Goal: Navigation & Orientation: Find specific page/section

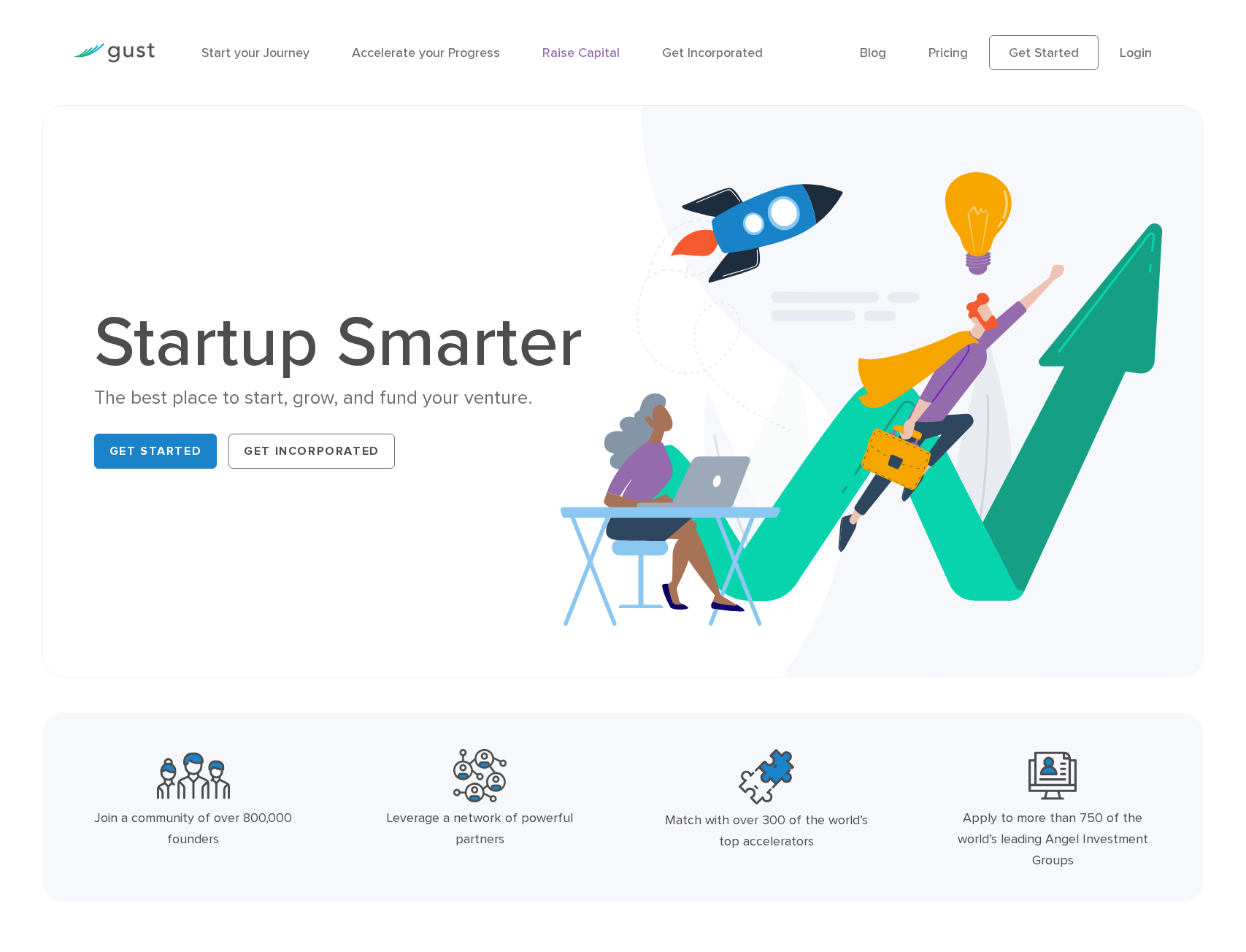
click at [570, 55] on link "Raise Capital" at bounding box center [580, 53] width 77 height 15
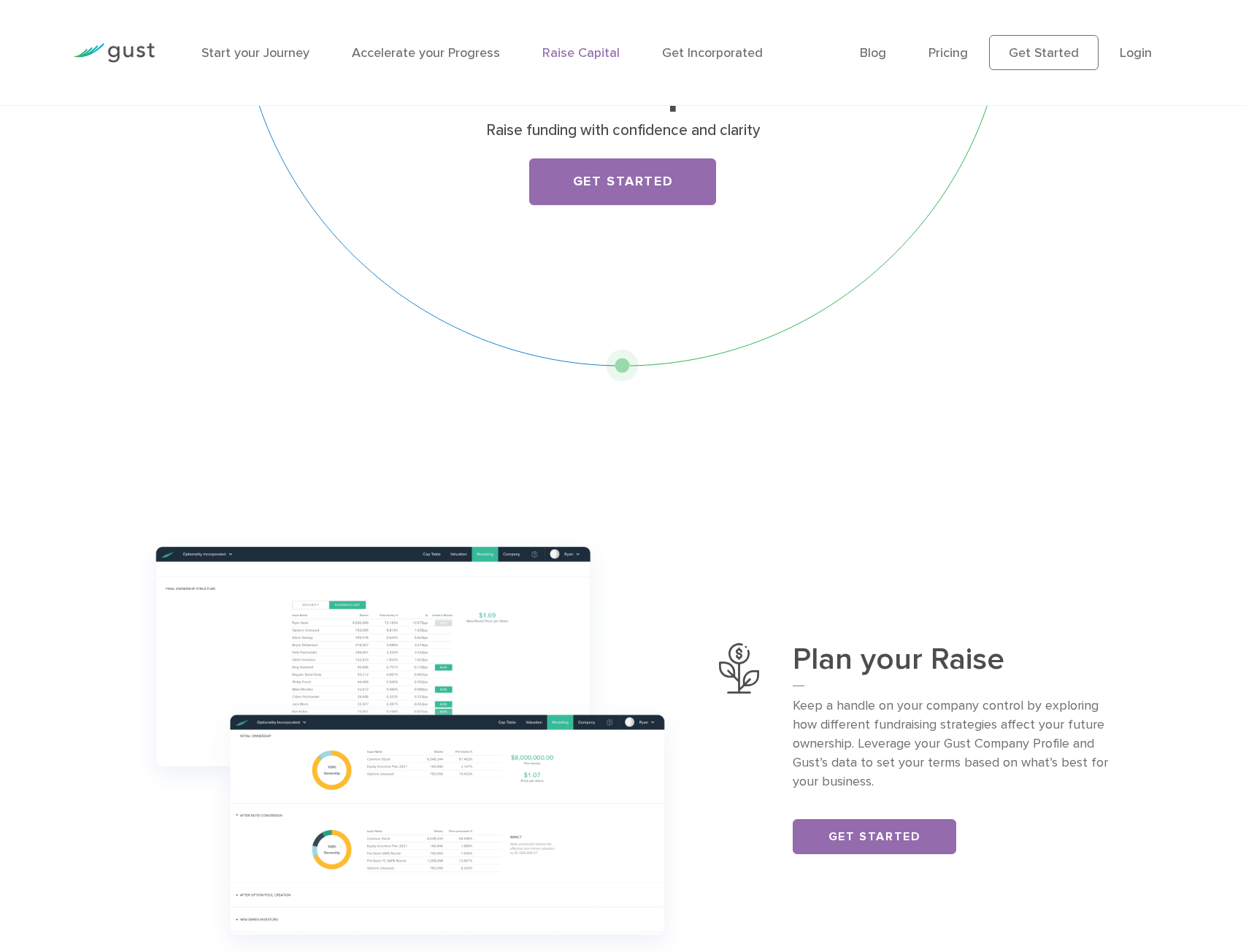
scroll to position [146, 0]
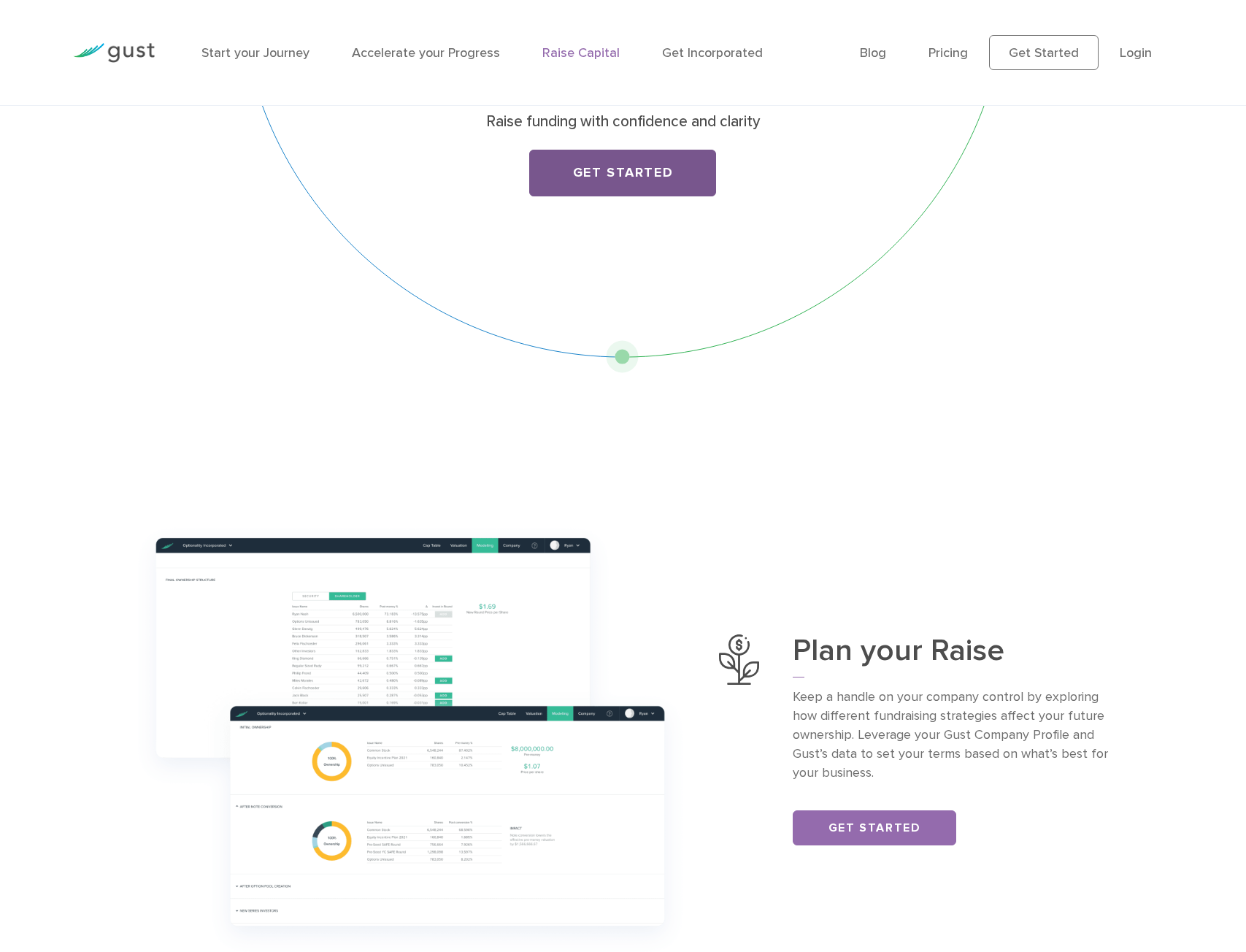
click at [626, 179] on link "Get Started" at bounding box center [623, 173] width 187 height 47
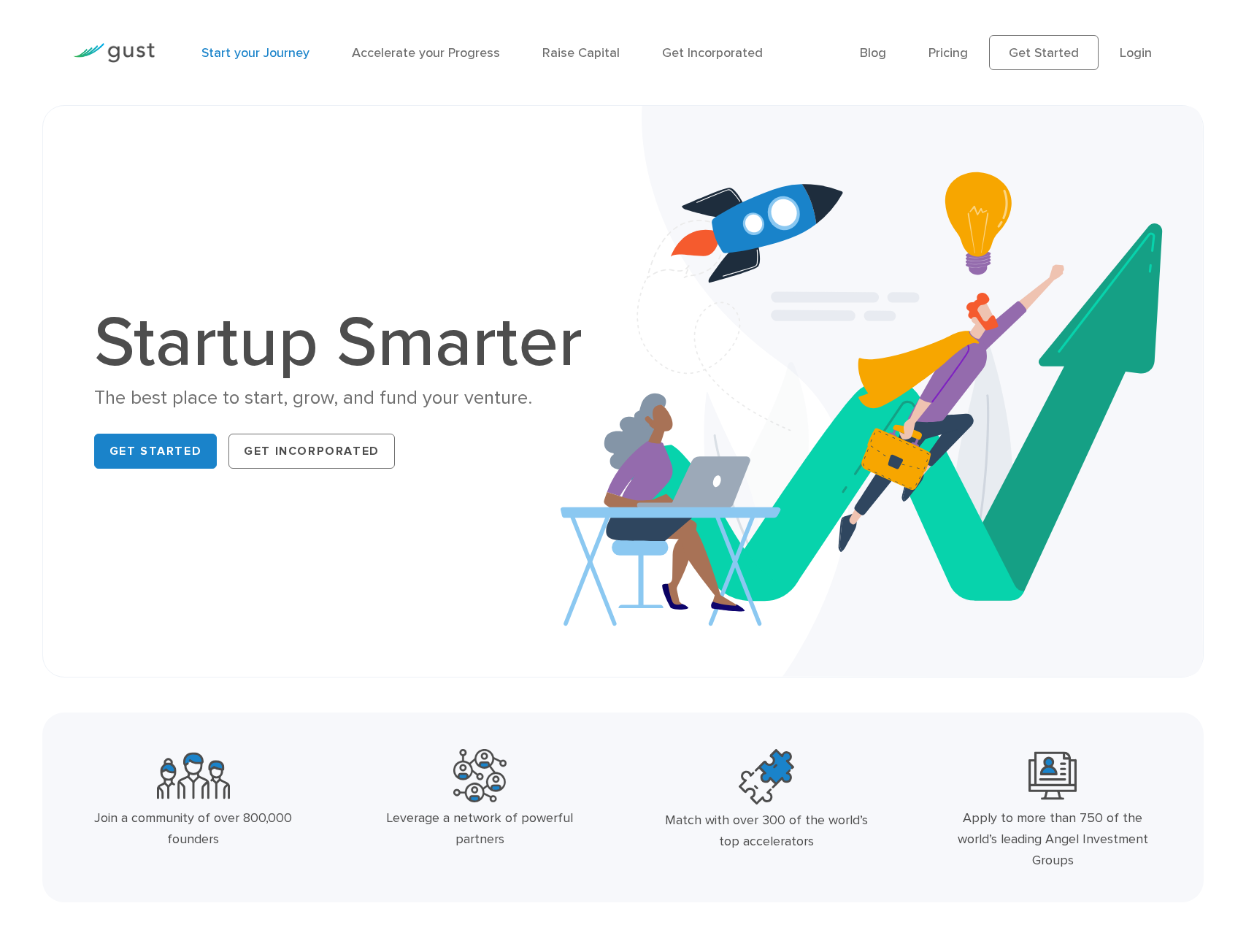
click at [278, 56] on link "Start your Journey" at bounding box center [255, 53] width 108 height 15
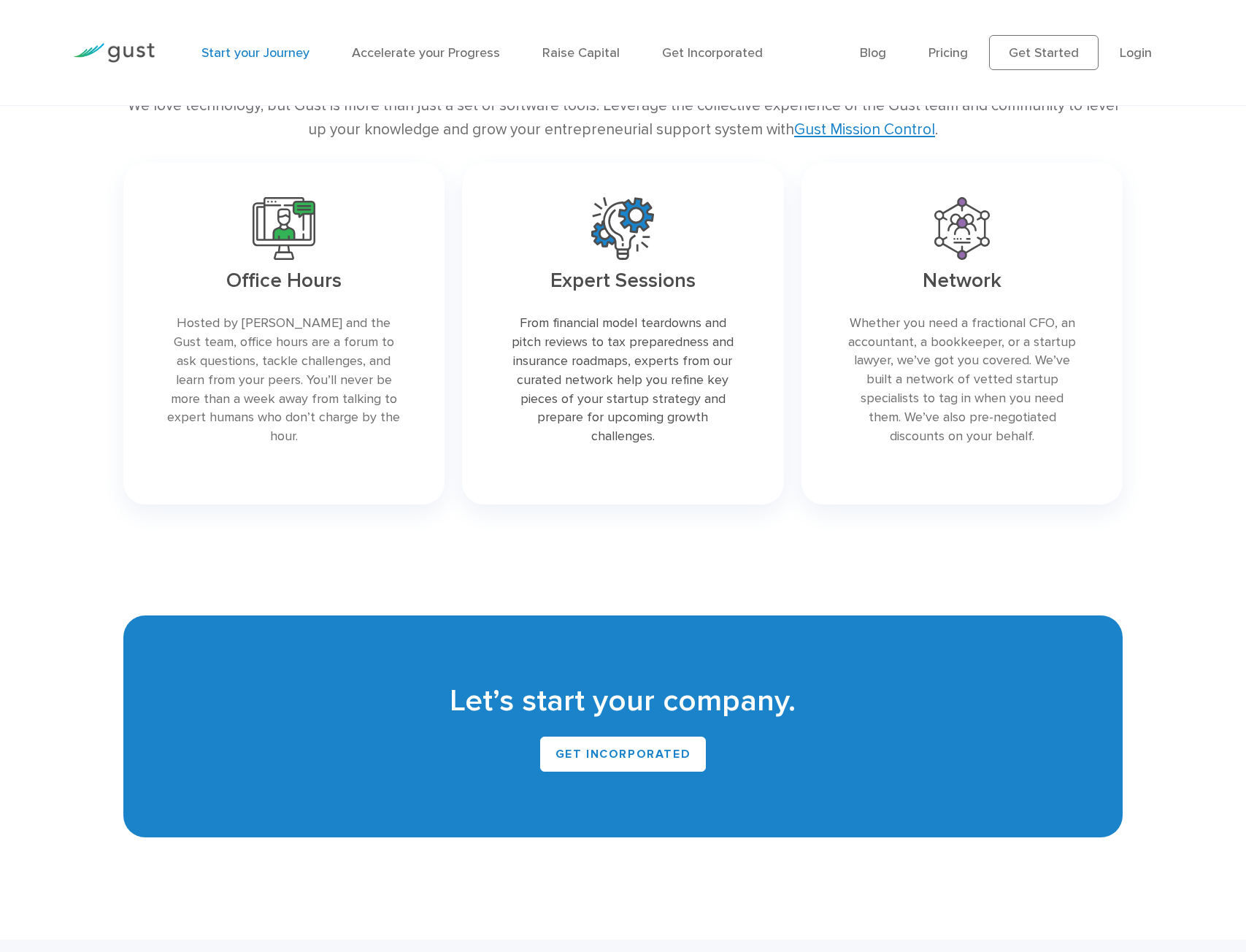
scroll to position [2875, 0]
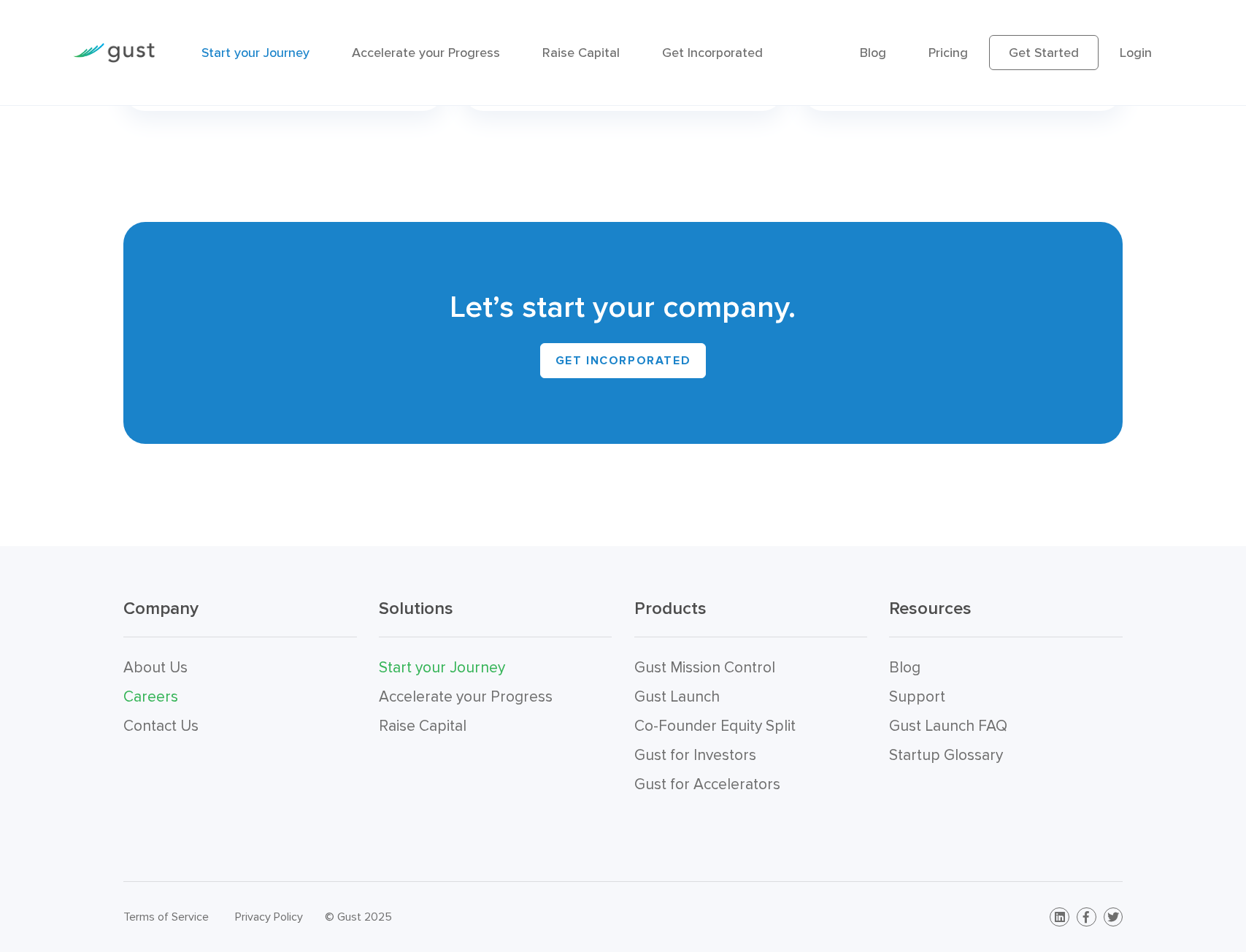
click at [164, 688] on link "Careers" at bounding box center [150, 697] width 55 height 18
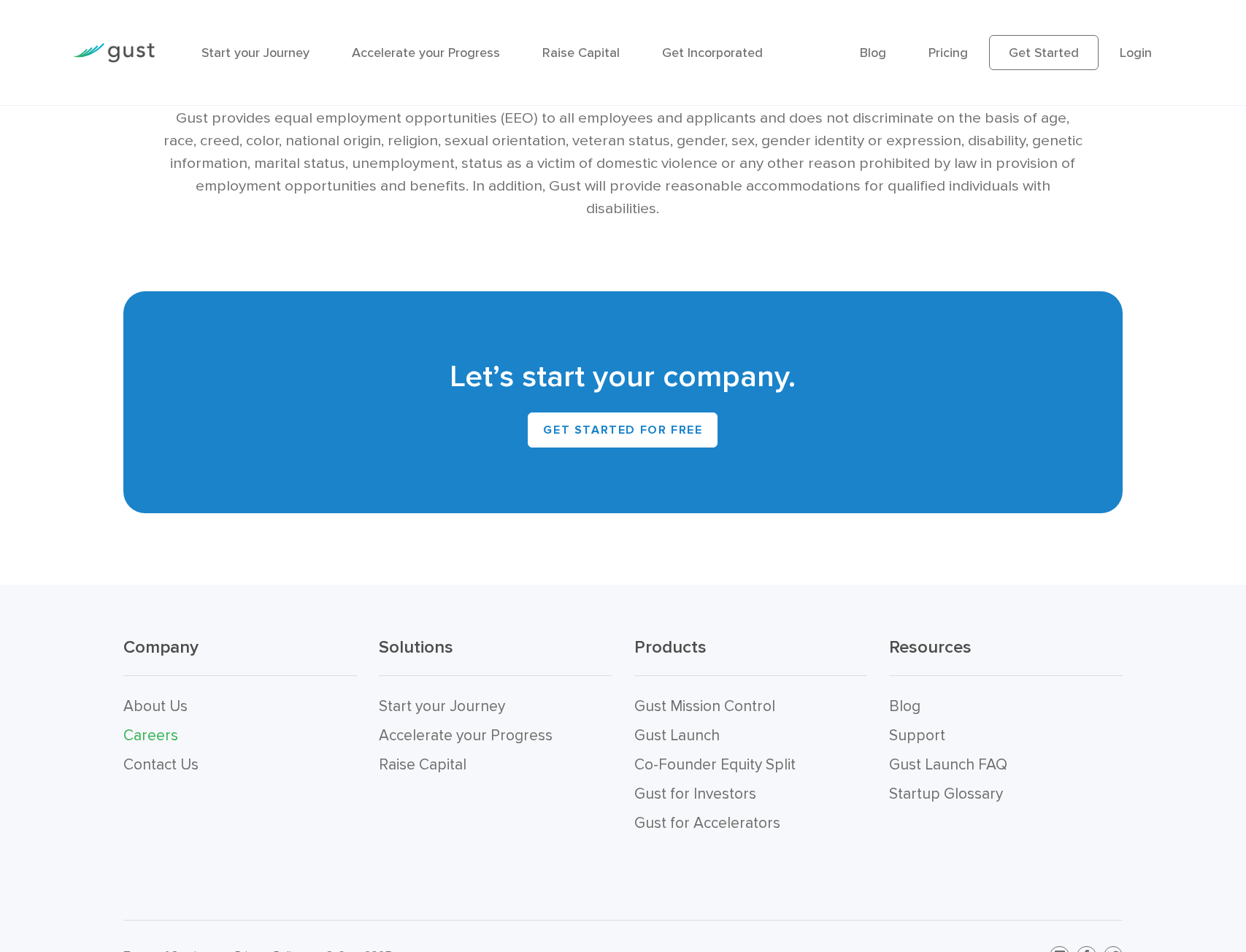
scroll to position [2895, 0]
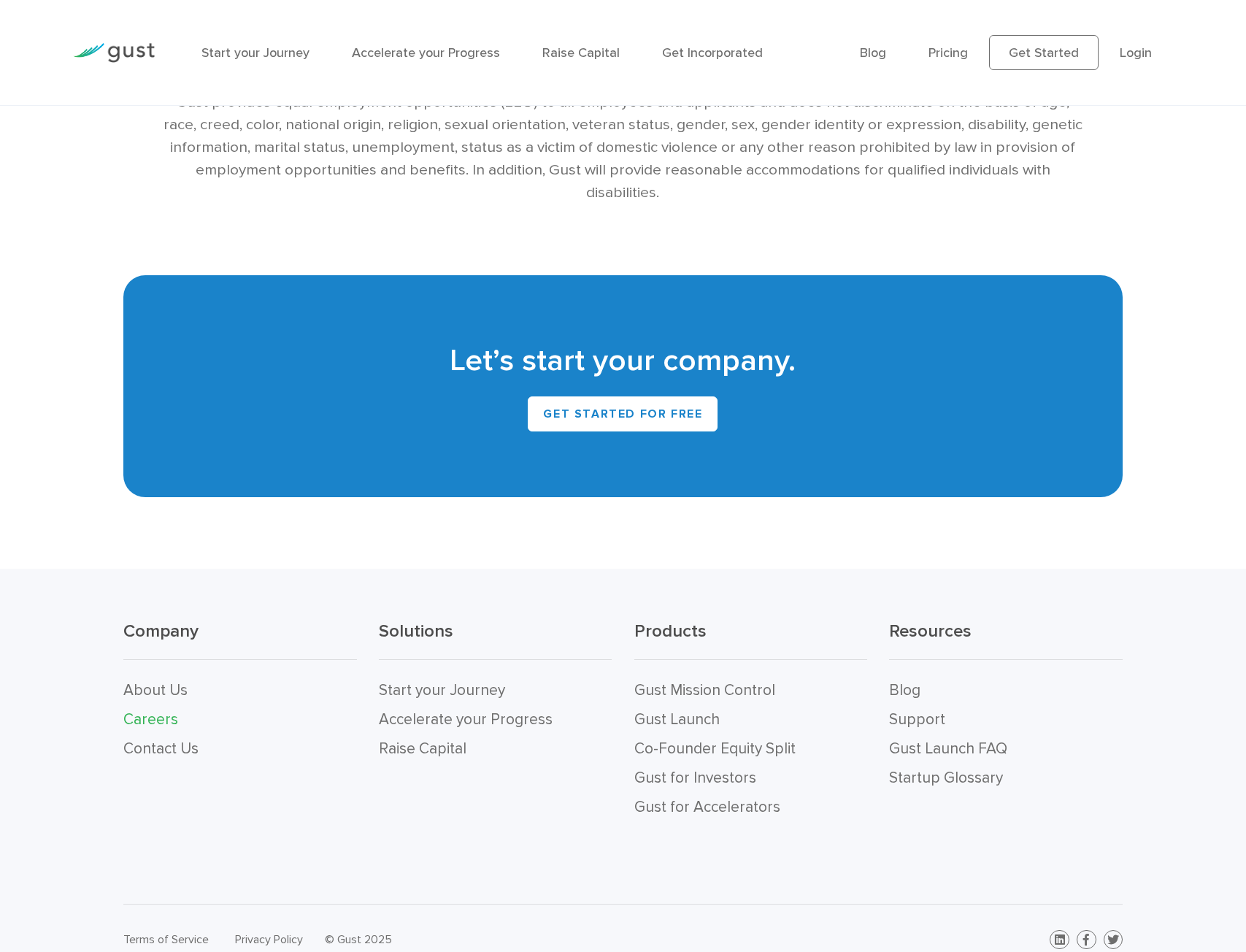
click at [168, 710] on link "Careers" at bounding box center [150, 719] width 55 height 18
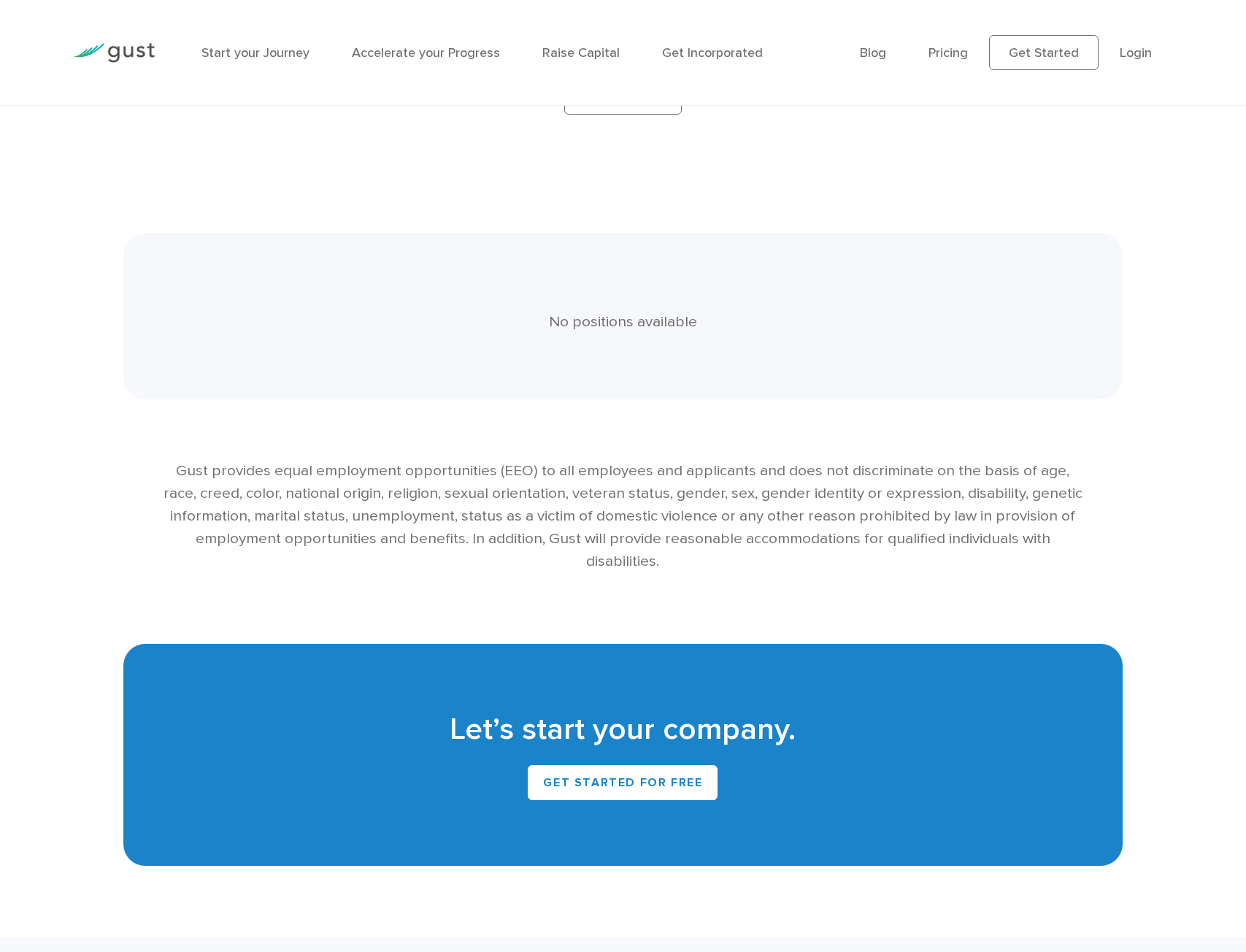
scroll to position [2895, 0]
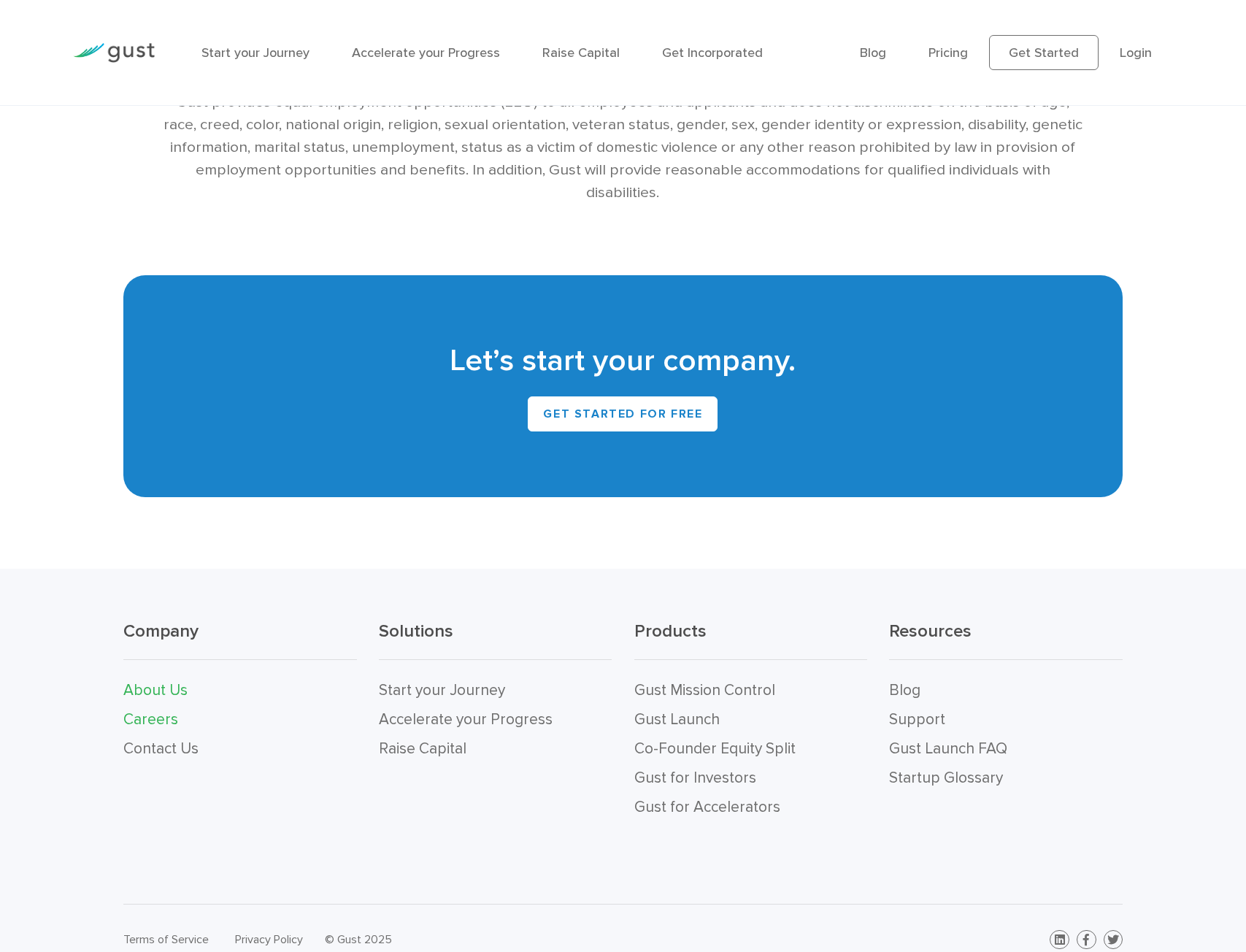
click at [137, 681] on link "About Us" at bounding box center [156, 690] width 64 height 18
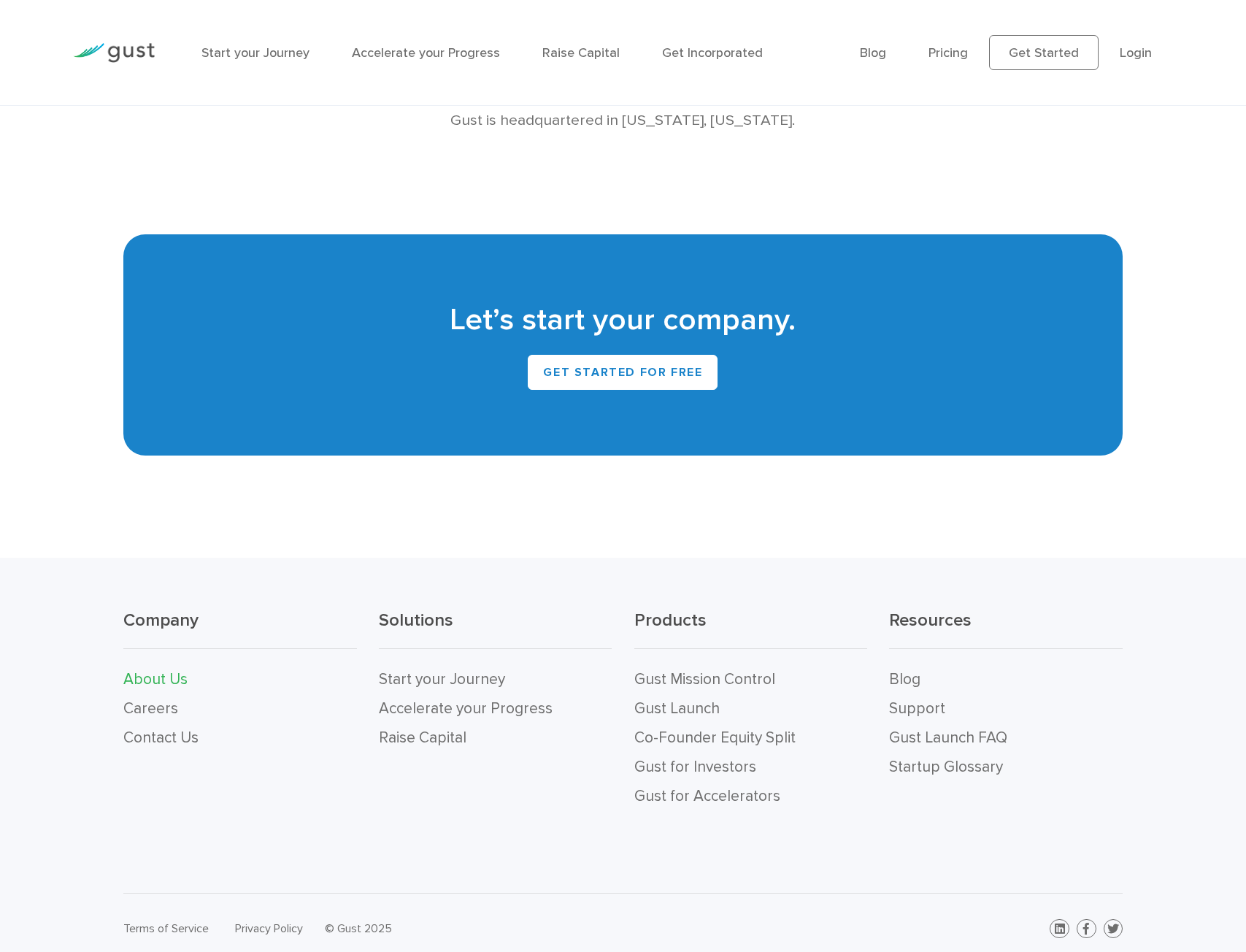
scroll to position [1342, 0]
